Goal: Obtain resource: Download file/media

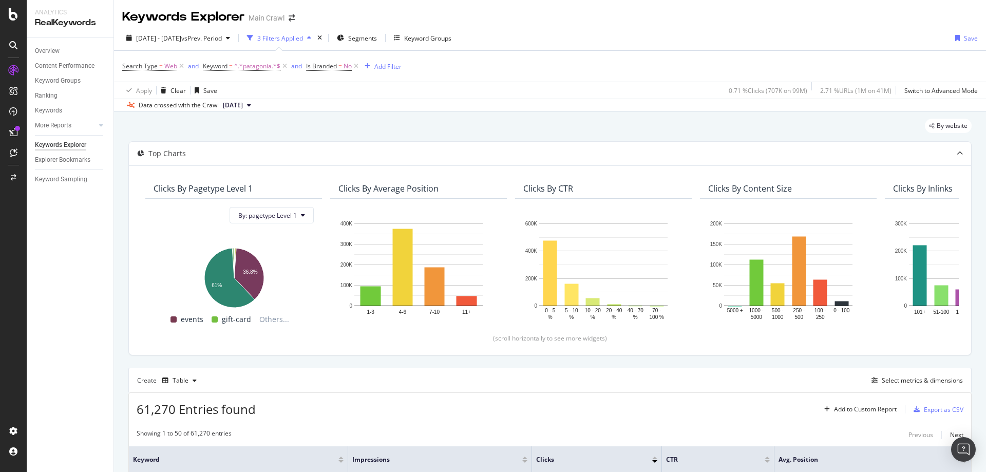
scroll to position [257, 0]
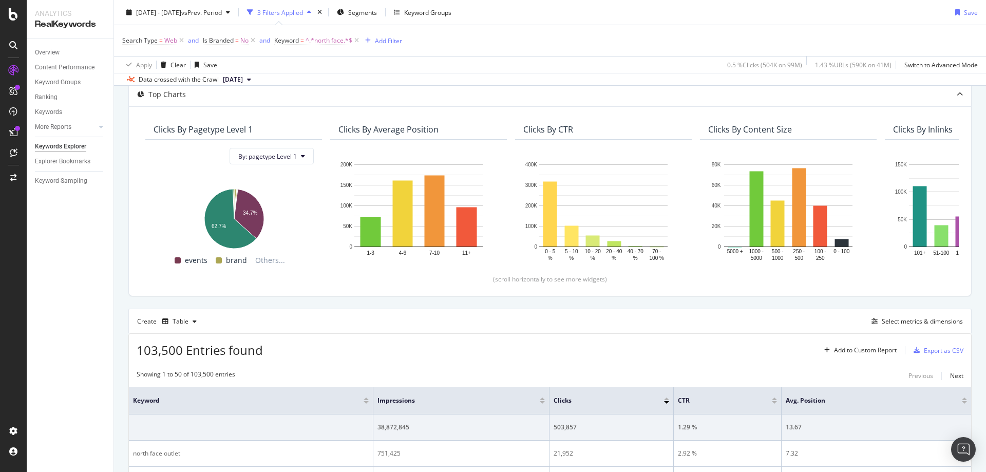
click at [311, 12] on icon "button" at bounding box center [309, 12] width 4 height 6
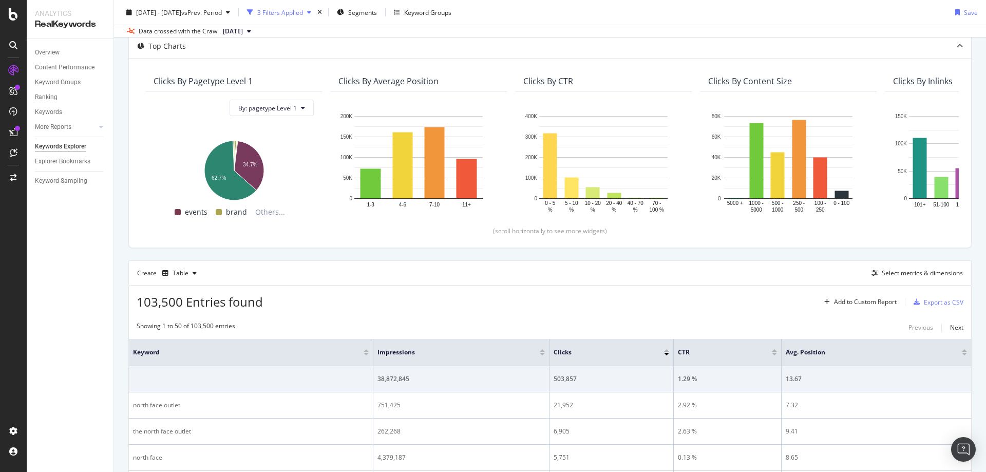
scroll to position [11, 0]
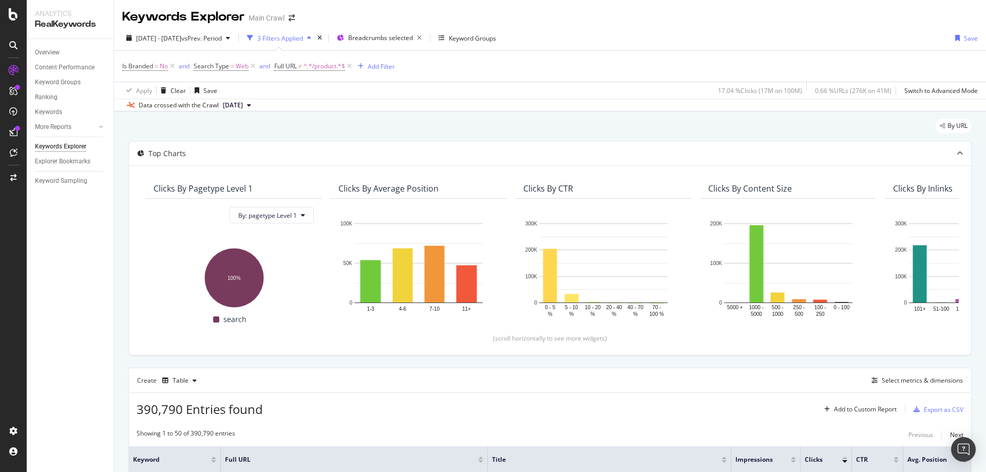
scroll to position [110, 0]
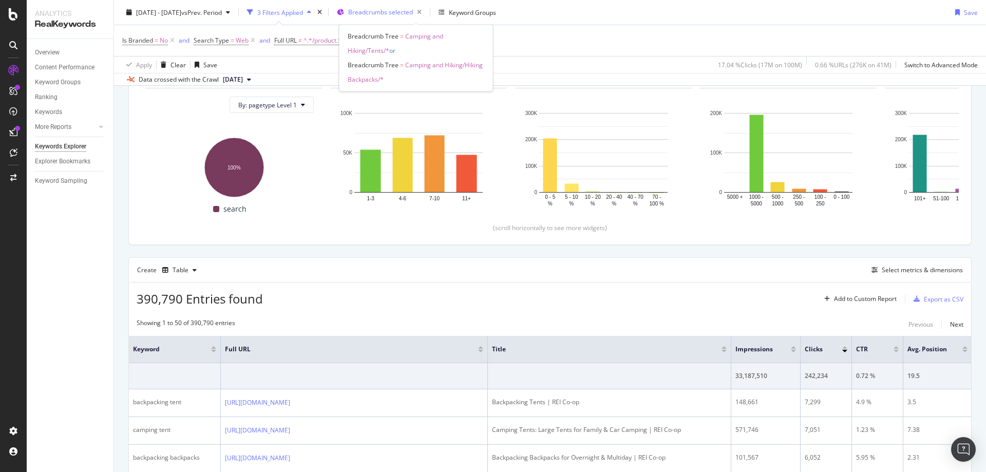
click at [391, 11] on span "Breadcrumbs selected" at bounding box center [380, 12] width 65 height 9
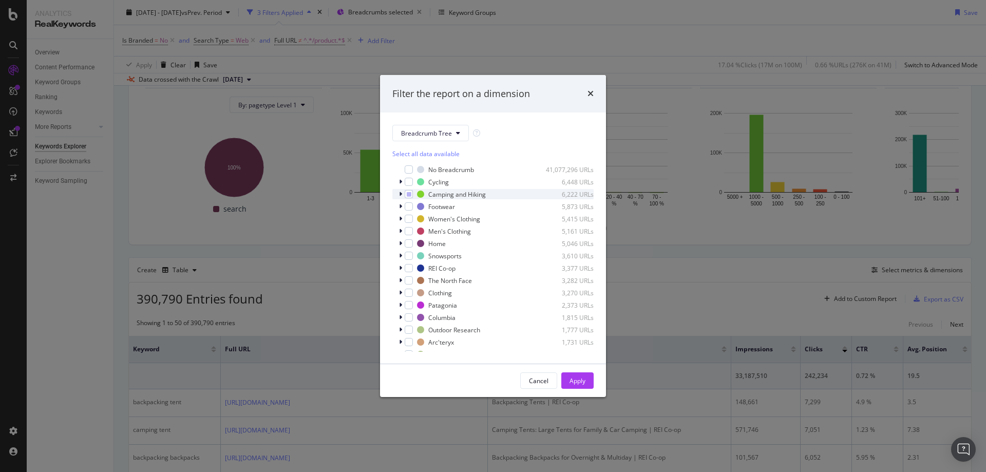
click at [401, 196] on icon "modal" at bounding box center [400, 194] width 3 height 6
click at [590, 94] on icon "times" at bounding box center [590, 93] width 6 height 8
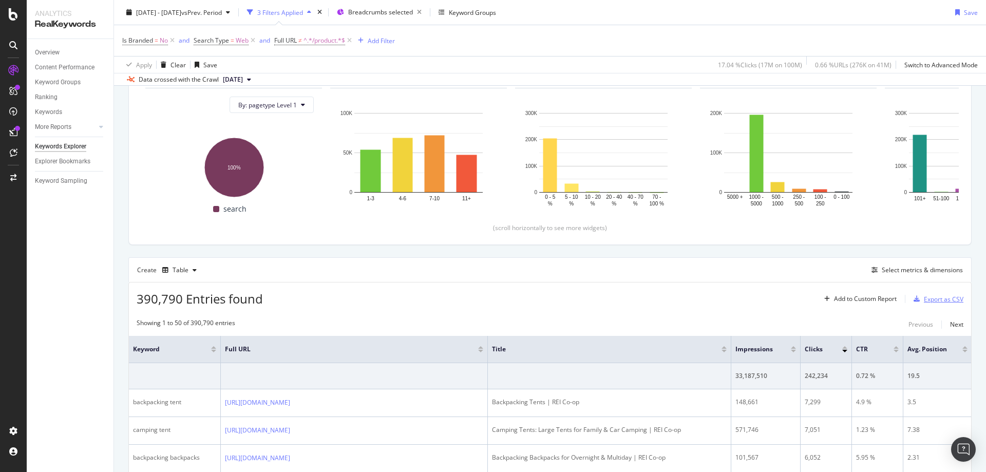
click at [924, 296] on div "Export as CSV" at bounding box center [944, 299] width 40 height 9
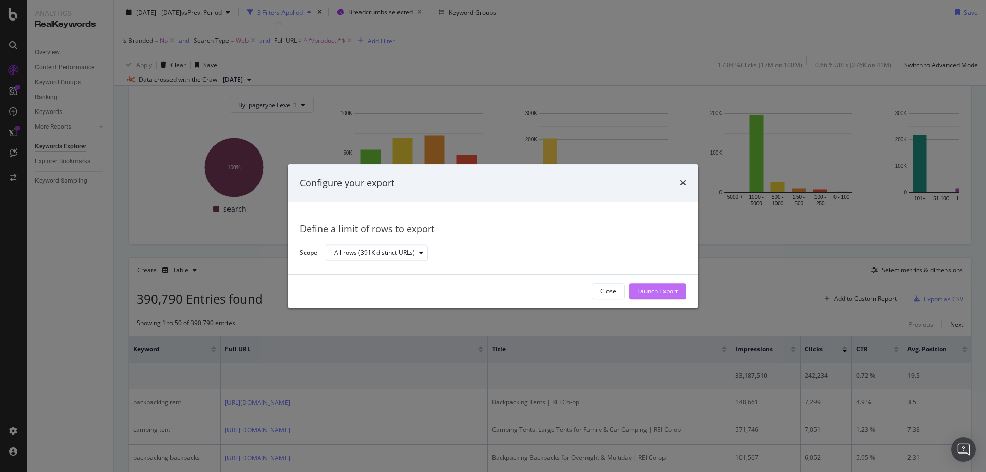
click at [673, 295] on div "Launch Export" at bounding box center [657, 291] width 41 height 9
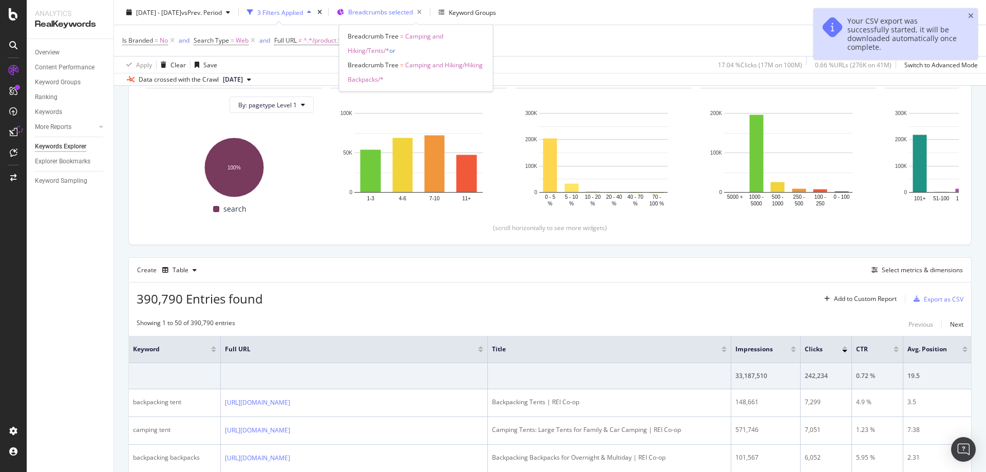
click at [413, 15] on span "Breadcrumbs selected" at bounding box center [380, 12] width 65 height 9
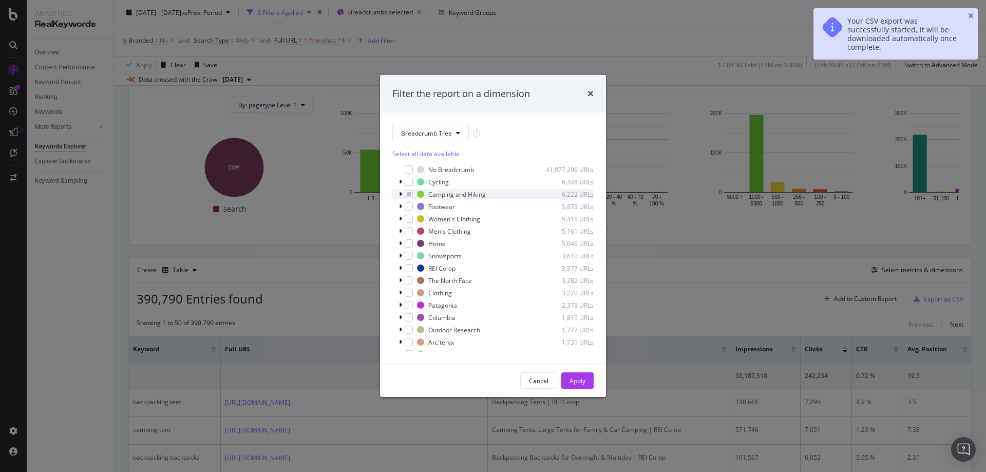
click at [396, 195] on div "Camping and Hiking 6,222 URLs" at bounding box center [492, 194] width 201 height 10
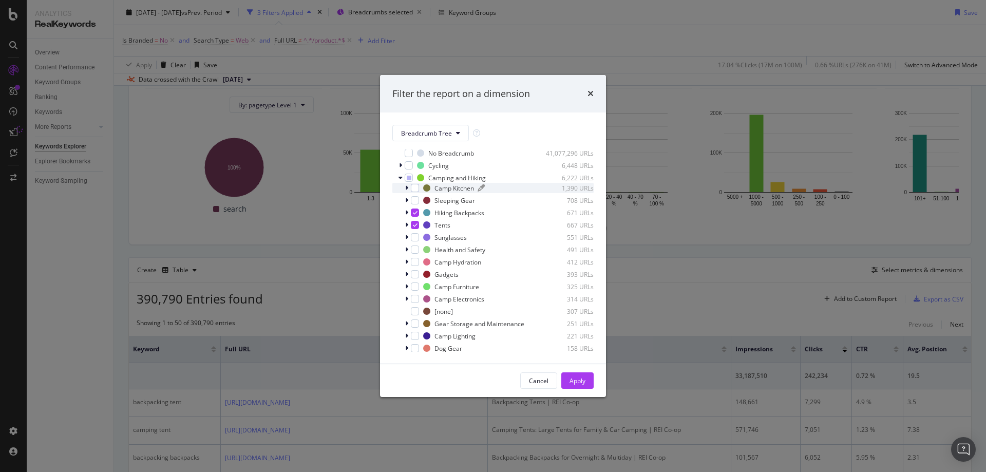
scroll to position [0, 0]
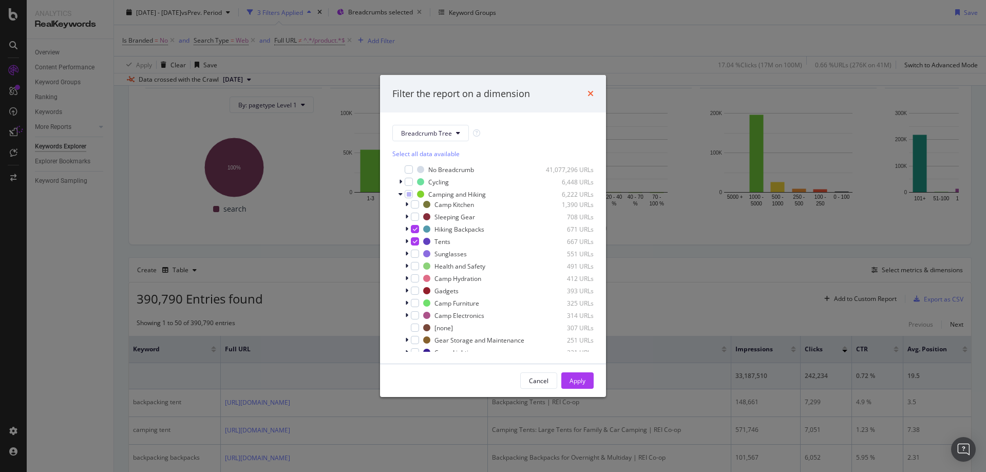
click at [590, 95] on icon "times" at bounding box center [590, 93] width 6 height 8
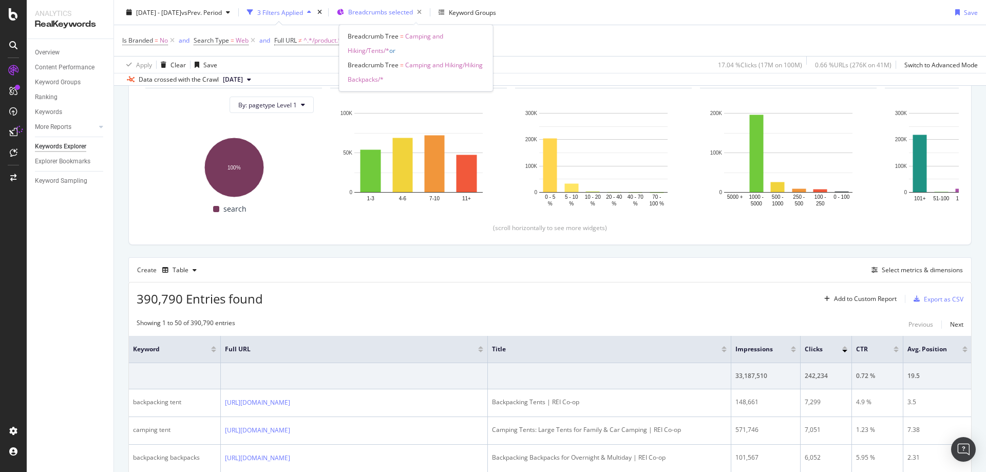
click at [392, 11] on span "Breadcrumbs selected" at bounding box center [380, 12] width 65 height 9
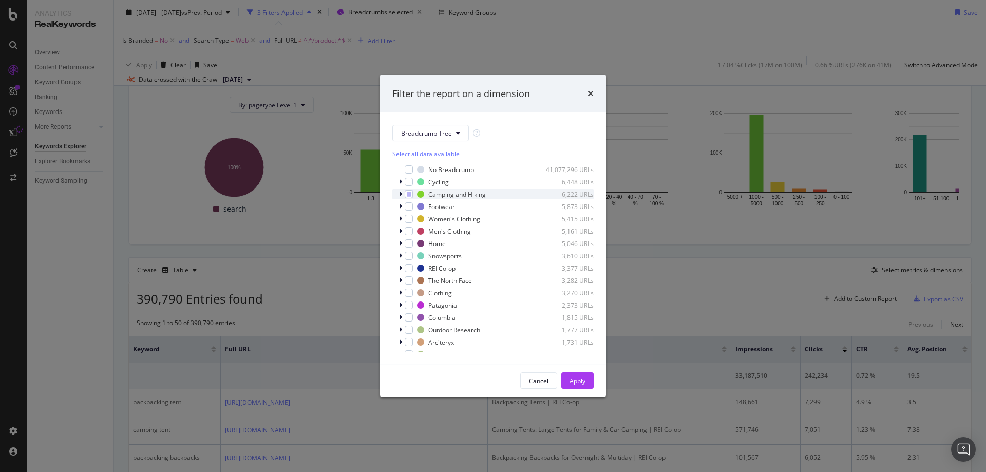
click at [399, 197] on icon "modal" at bounding box center [400, 194] width 3 height 6
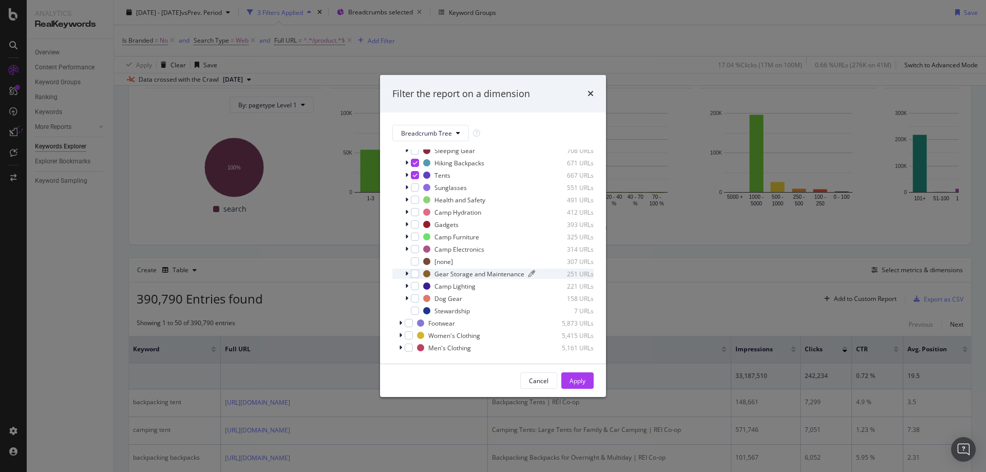
scroll to position [51, 0]
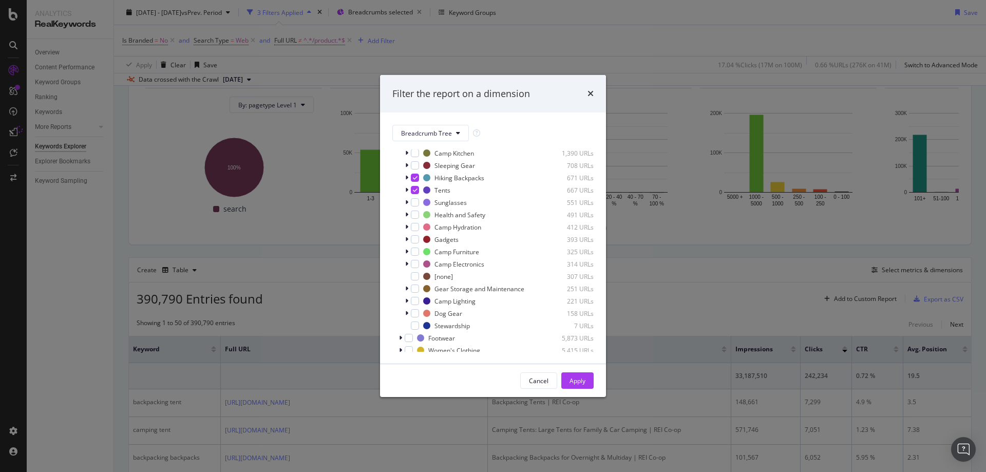
click at [590, 92] on icon "times" at bounding box center [590, 93] width 6 height 8
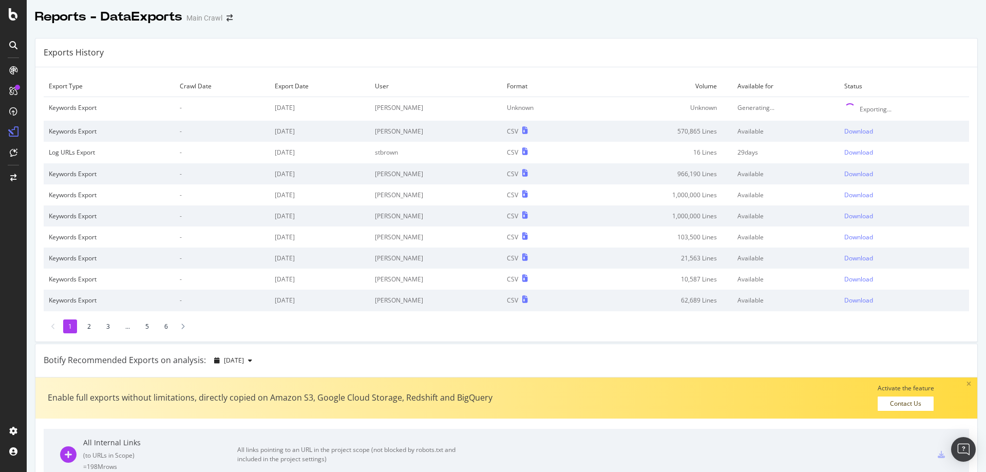
click at [726, 28] on div at bounding box center [506, 28] width 959 height 4
click at [869, 16] on div "Reports - DataExports Main Crawl" at bounding box center [506, 13] width 959 height 26
click at [511, 43] on div "Exports History" at bounding box center [506, 53] width 942 height 29
click at [399, 18] on div "Reports - DataExports Main Crawl" at bounding box center [506, 13] width 959 height 26
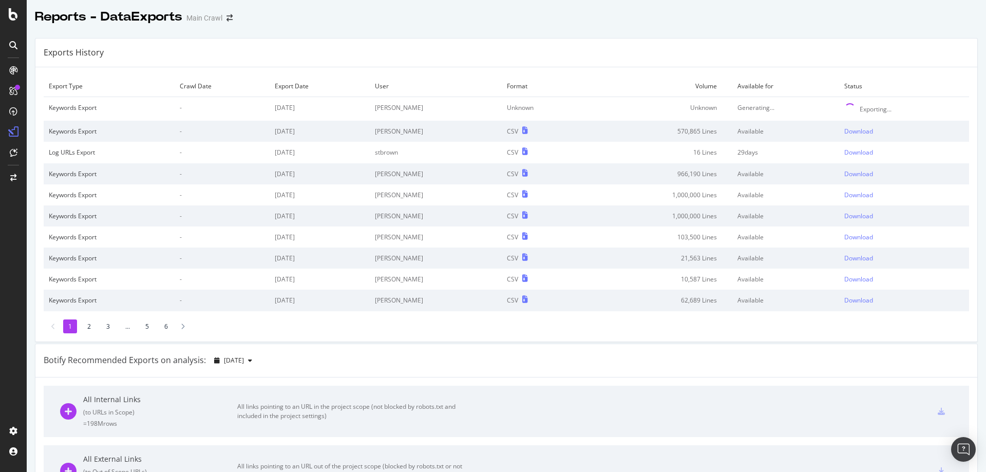
click at [577, 22] on div "Reports - DataExports Main Crawl" at bounding box center [506, 13] width 959 height 26
drag, startPoint x: 739, startPoint y: 29, endPoint x: 659, endPoint y: 1, distance: 85.2
click at [739, 28] on div at bounding box center [506, 28] width 959 height 4
click at [577, 26] on div at bounding box center [506, 28] width 959 height 4
